Goal: Information Seeking & Learning: Compare options

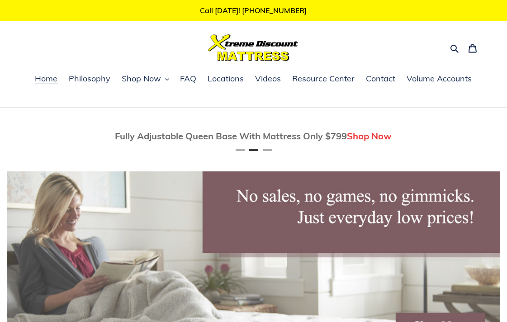
scroll to position [0, 494]
click at [377, 78] on span "Contact" at bounding box center [381, 78] width 29 height 11
click at [167, 79] on icon "button" at bounding box center [167, 79] width 4 height 4
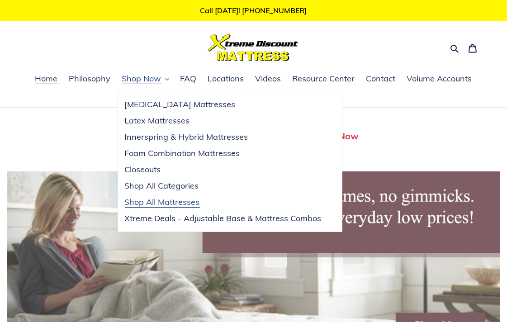
scroll to position [0, 0]
click at [166, 219] on span "Xtreme Deals - Adjustable Base & Mattress Combos" at bounding box center [223, 218] width 197 height 11
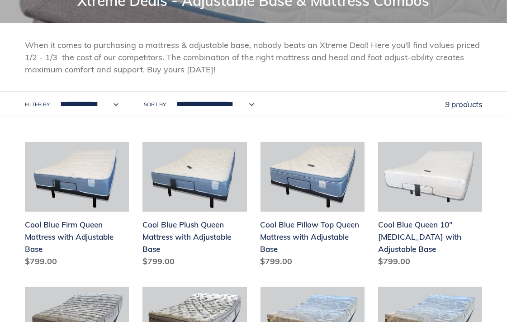
scroll to position [151, 0]
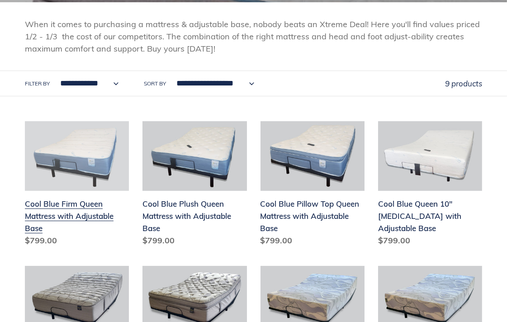
click at [44, 205] on link "Cool Blue Firm Queen Mattress with Adjustable Base" at bounding box center [77, 185] width 104 height 129
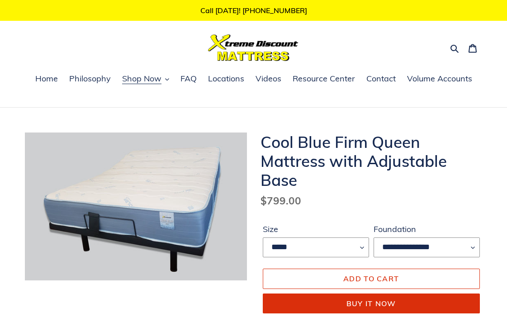
scroll to position [100, 0]
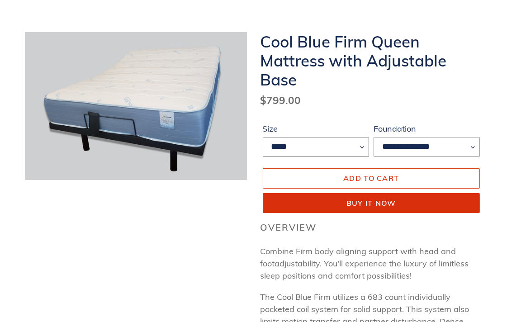
click at [362, 146] on select "*****" at bounding box center [316, 147] width 106 height 20
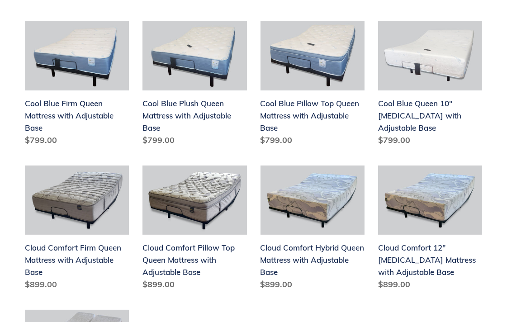
scroll to position [251, 0]
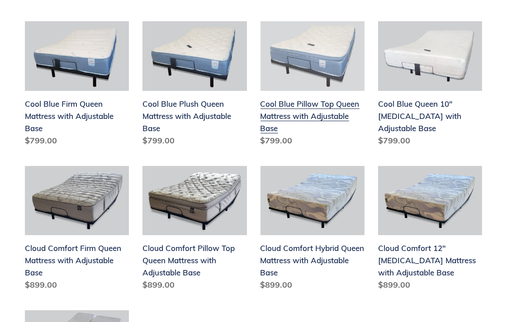
click at [273, 110] on link "Cool Blue Pillow Top Queen Mattress with Adjustable Base" at bounding box center [313, 85] width 104 height 129
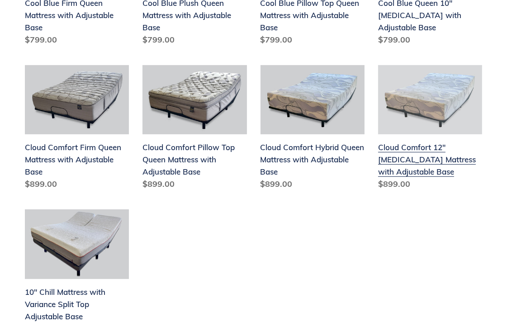
scroll to position [351, 0]
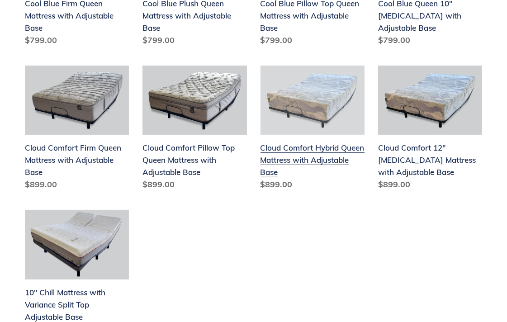
click at [290, 151] on link "Cloud Comfort Hybrid Queen Mattress with Adjustable Base" at bounding box center [313, 130] width 104 height 129
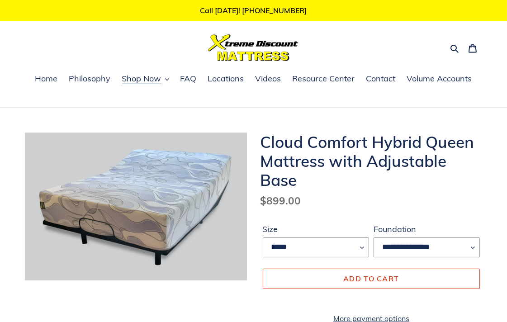
click at [135, 214] on img at bounding box center [137, 196] width 579 height 386
click at [357, 279] on span "Add to cart" at bounding box center [371, 278] width 56 height 9
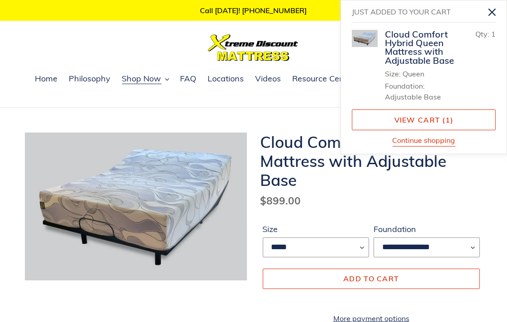
click at [166, 47] on div "Search Cart 1 items" at bounding box center [253, 47] width 457 height 27
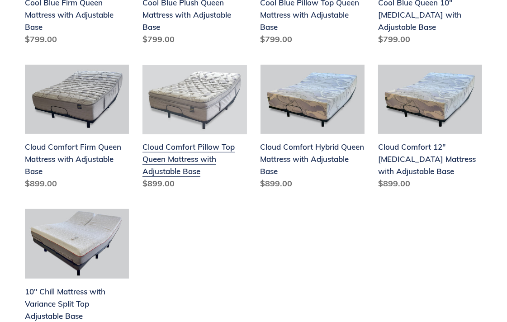
scroll to position [351, 0]
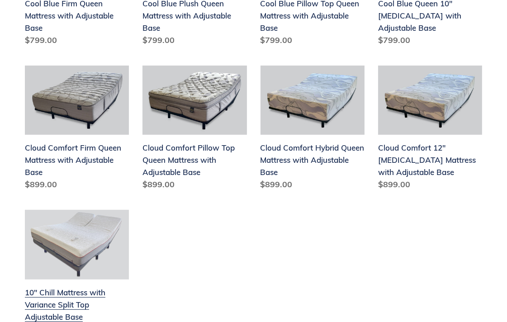
click at [76, 293] on link "10" Chill Mattress with Variance Split Top Adjustable Base" at bounding box center [77, 274] width 104 height 129
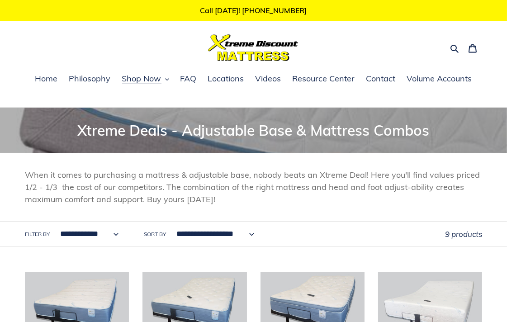
scroll to position [50, 0]
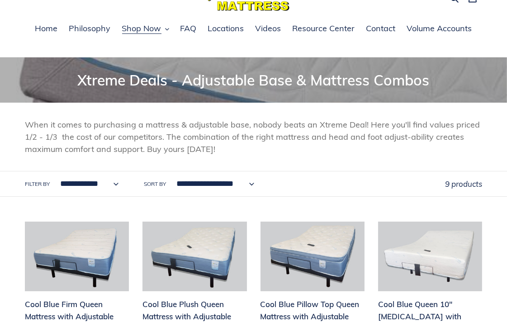
click at [115, 184] on select "**********" at bounding box center [87, 183] width 70 height 25
select select "**********"
click at [52, 171] on select "**********" at bounding box center [87, 183] width 70 height 25
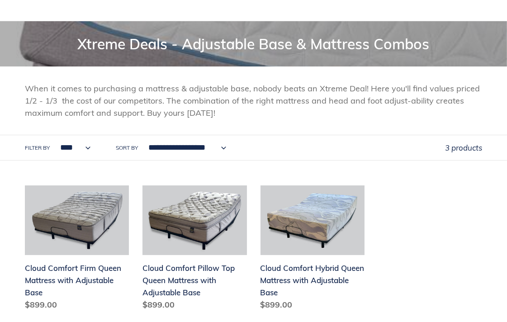
scroll to position [100, 0]
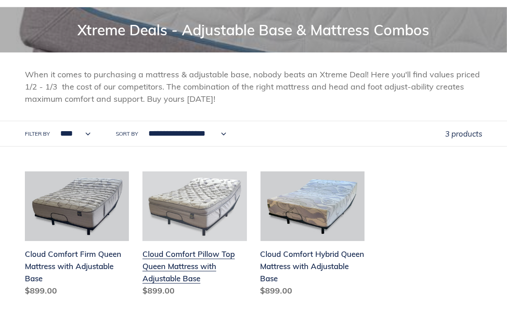
click at [174, 266] on link "Cloud Comfort Pillow Top Queen Mattress with Adjustable Base" at bounding box center [195, 235] width 104 height 129
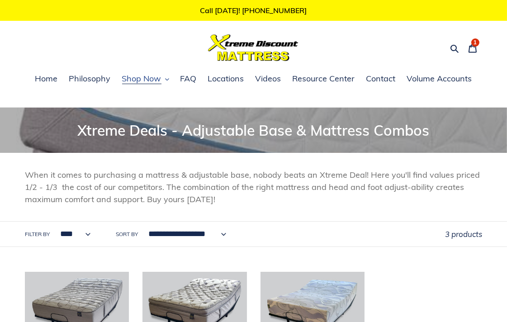
click at [166, 80] on icon "button" at bounding box center [167, 79] width 4 height 4
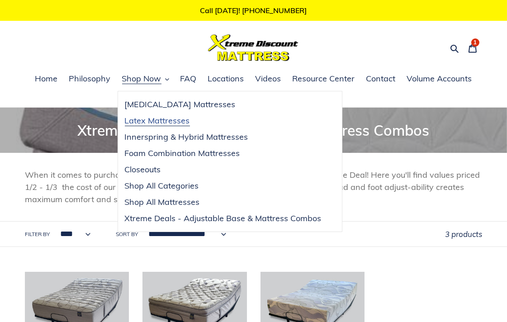
click at [158, 120] on span "Latex Mattresses" at bounding box center [157, 120] width 65 height 11
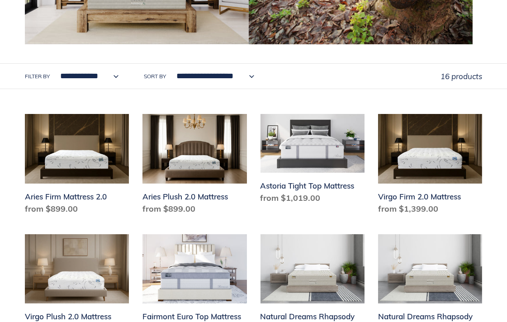
scroll to position [352, 0]
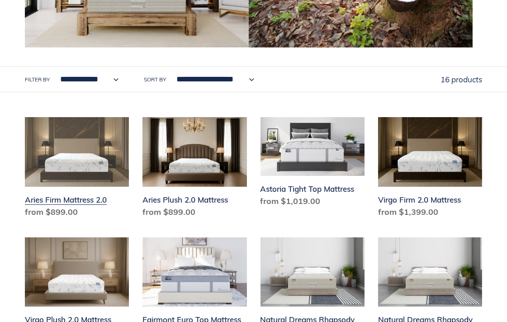
click at [66, 200] on link "Aries Firm Mattress 2.0" at bounding box center [77, 169] width 104 height 104
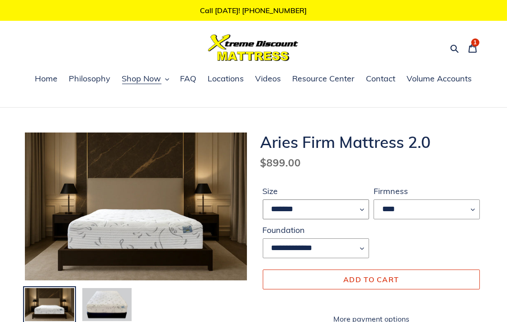
click at [361, 209] on select "******* **** ***** ****" at bounding box center [316, 210] width 106 height 20
select select "****"
click at [263, 200] on select "******* **** ***** ****" at bounding box center [316, 210] width 106 height 20
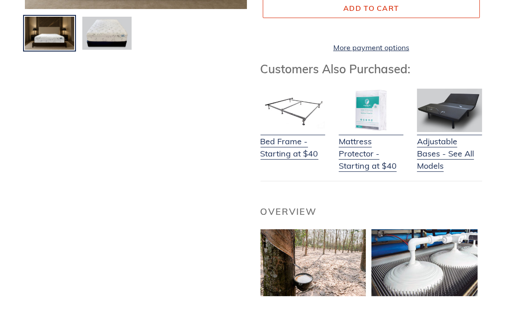
scroll to position [259, 0]
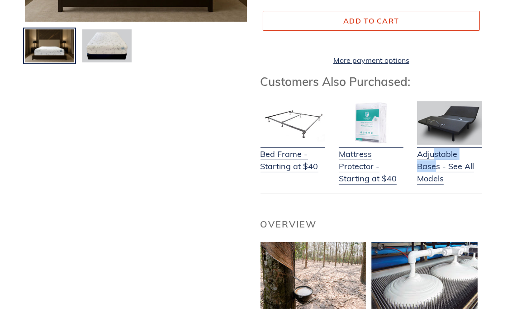
click at [432, 168] on div "Adjustable Bases - See All Models" at bounding box center [443, 142] width 78 height 83
click at [436, 178] on link "Adjustable Bases - See All Models" at bounding box center [449, 161] width 65 height 48
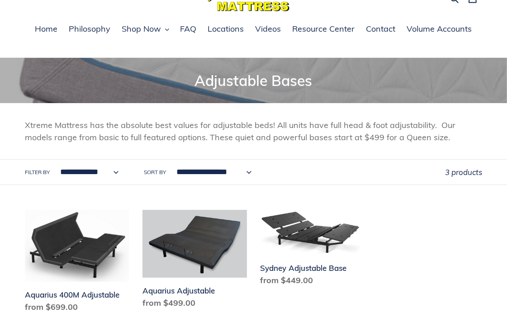
scroll to position [50, 0]
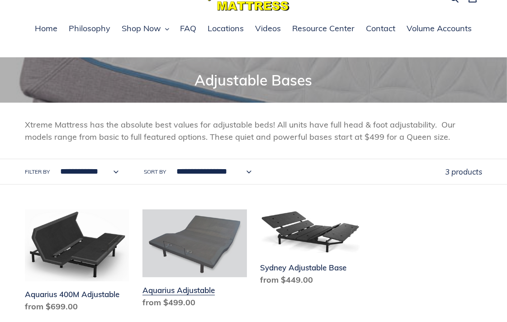
click at [202, 291] on link "Aquarius Adjustable" at bounding box center [195, 261] width 104 height 102
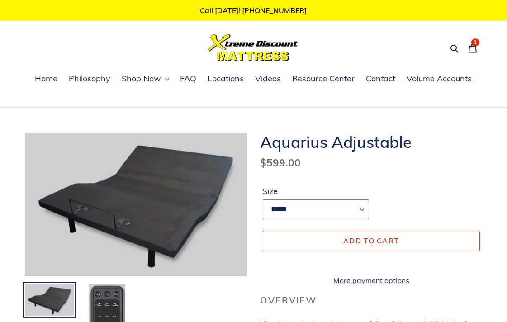
click at [361, 210] on select "***** **** *******" at bounding box center [316, 210] width 106 height 20
click at [325, 183] on form "Size ***** **** ******* ***** **** ******* Error Quantity must be 1 or more Add…" at bounding box center [372, 233] width 222 height 124
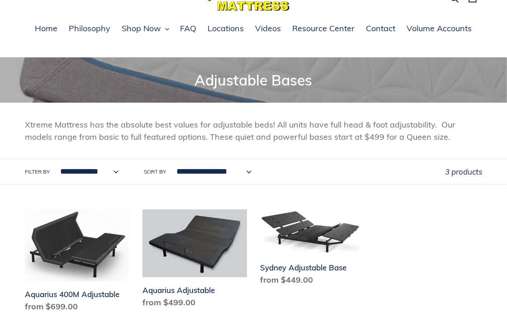
scroll to position [50, 0]
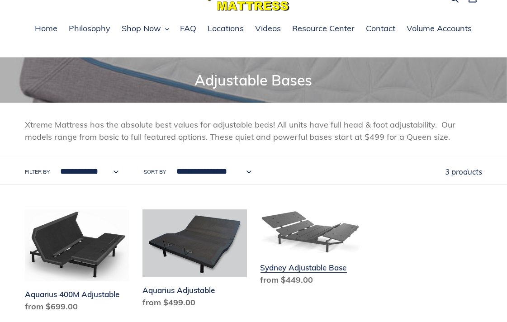
click at [306, 272] on link "Sydney Adjustable Base" at bounding box center [313, 250] width 104 height 80
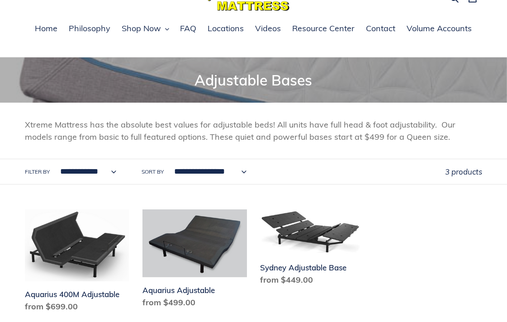
scroll to position [100, 0]
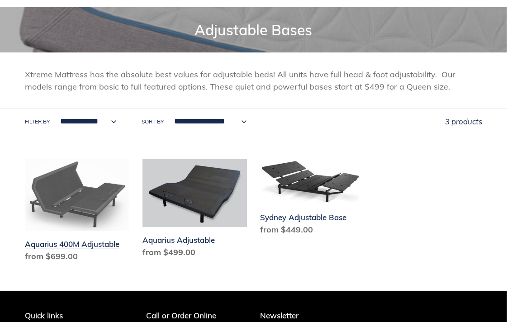
click at [97, 243] on link "Aquarius 400M Adjustable" at bounding box center [77, 212] width 104 height 106
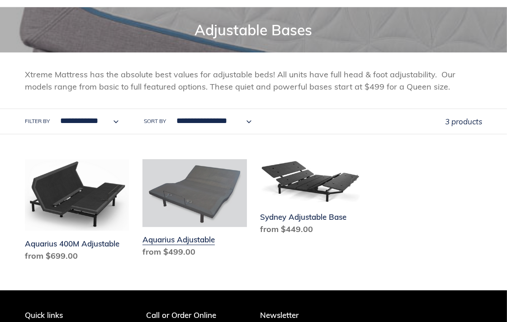
scroll to position [100, 0]
click at [177, 243] on link "Aquarius Adjustable" at bounding box center [195, 210] width 104 height 102
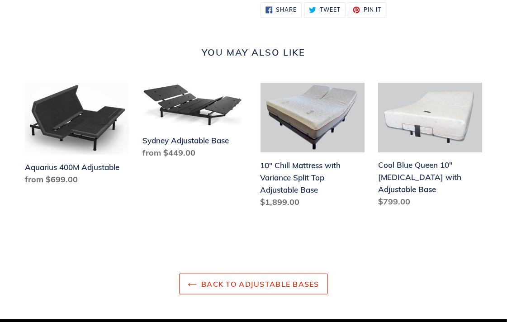
scroll to position [704, 0]
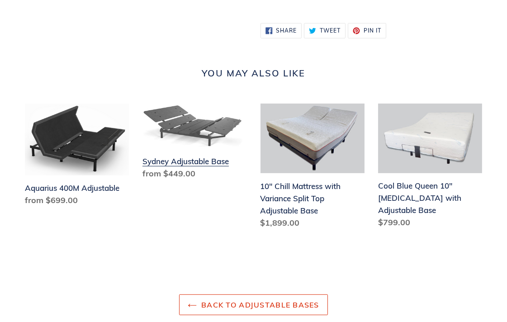
click at [176, 171] on link "Sydney Adjustable Base" at bounding box center [195, 144] width 104 height 80
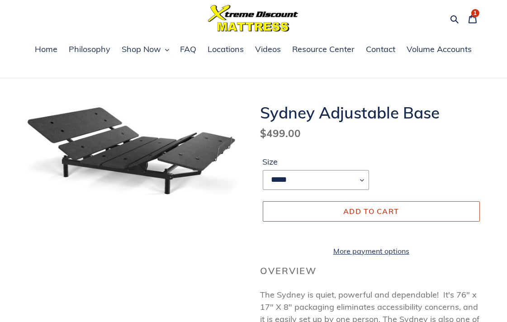
scroll to position [50, 0]
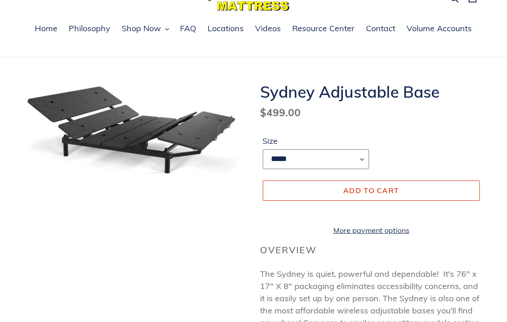
click at [361, 158] on select "***** **** *******" at bounding box center [316, 159] width 106 height 20
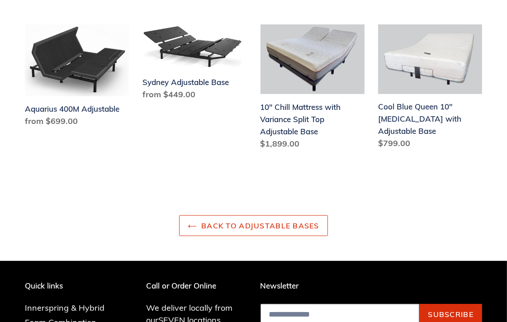
scroll to position [804, 0]
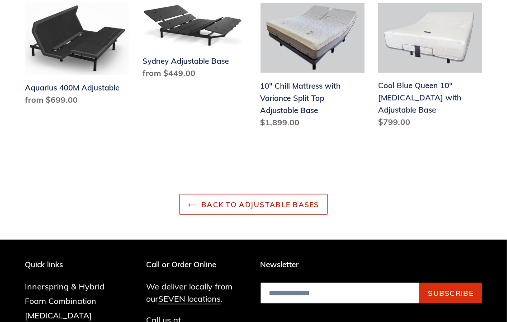
click at [241, 214] on link "Back to Adjustable Bases" at bounding box center [253, 204] width 149 height 21
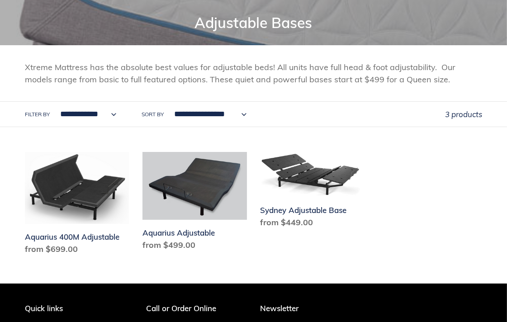
scroll to position [97, 0]
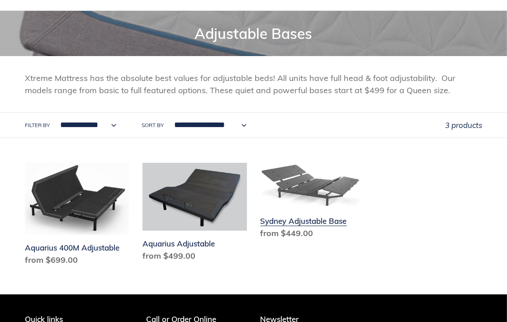
click at [299, 224] on link "Sydney Adjustable Base" at bounding box center [313, 203] width 104 height 80
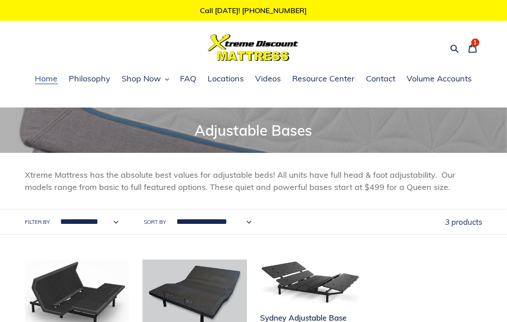
click at [48, 80] on span "Home" at bounding box center [46, 78] width 23 height 11
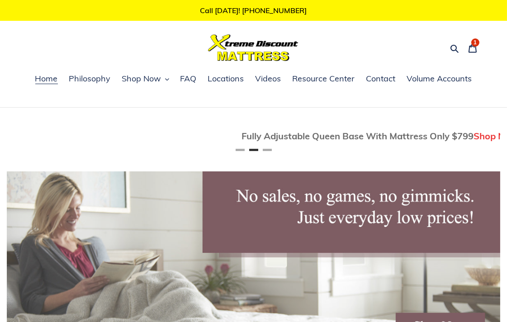
scroll to position [0, 494]
